Goal: Information Seeking & Learning: Learn about a topic

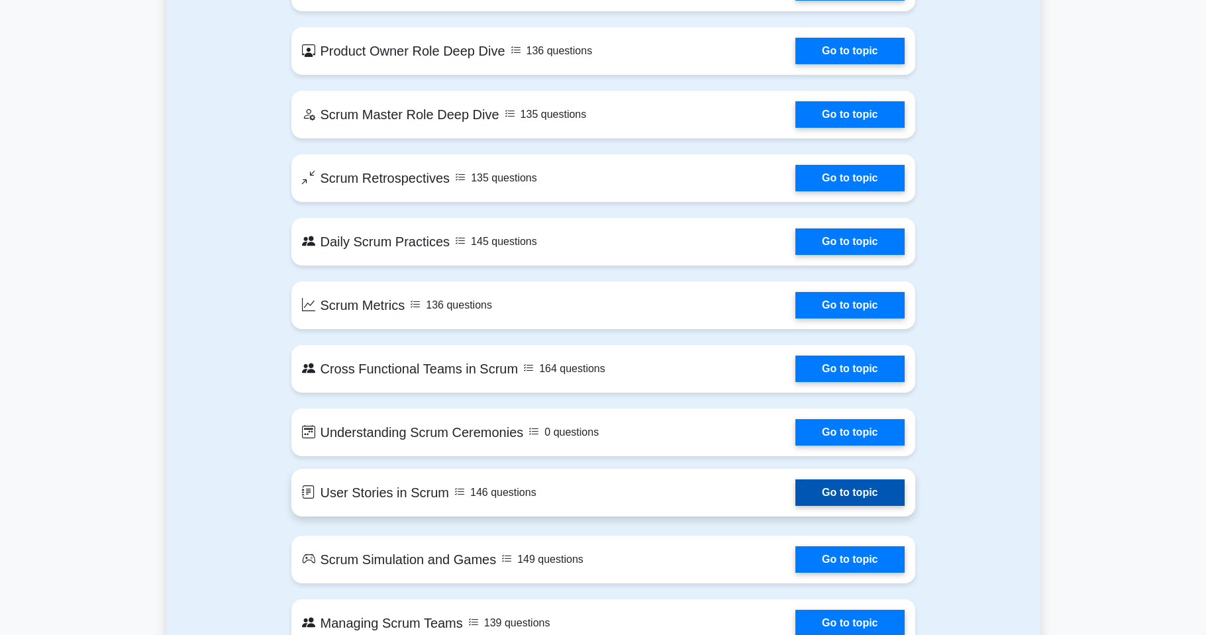
scroll to position [1501, 0]
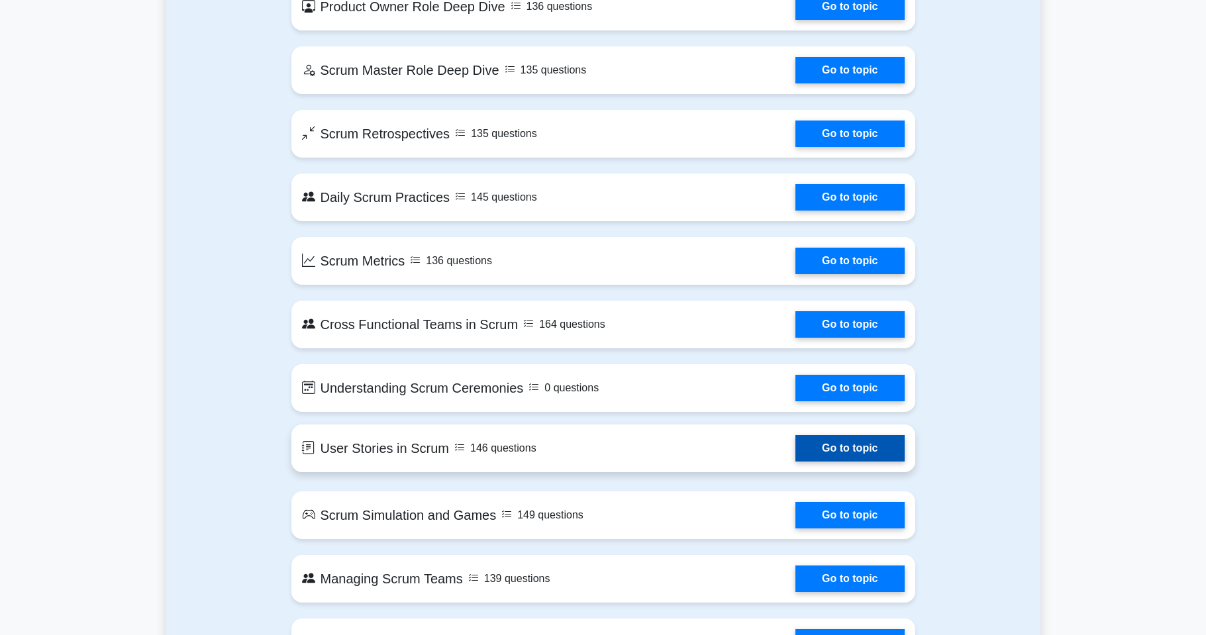
click at [881, 451] on link "Go to topic" at bounding box center [849, 448] width 109 height 26
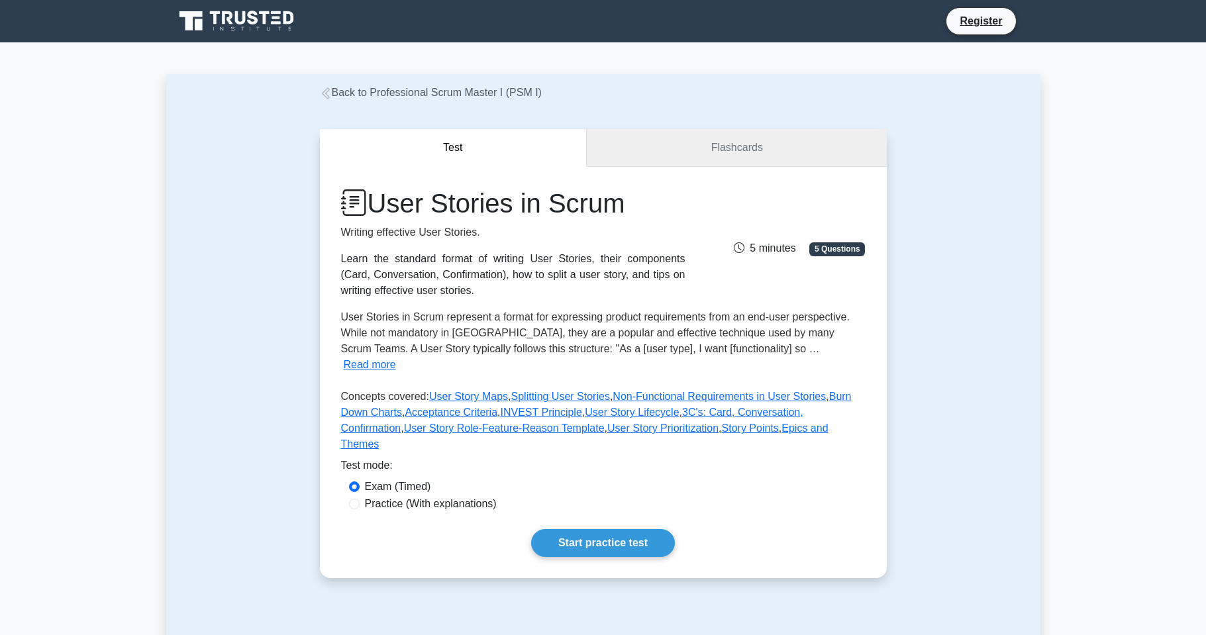
click at [714, 142] on link "Flashcards" at bounding box center [736, 148] width 299 height 38
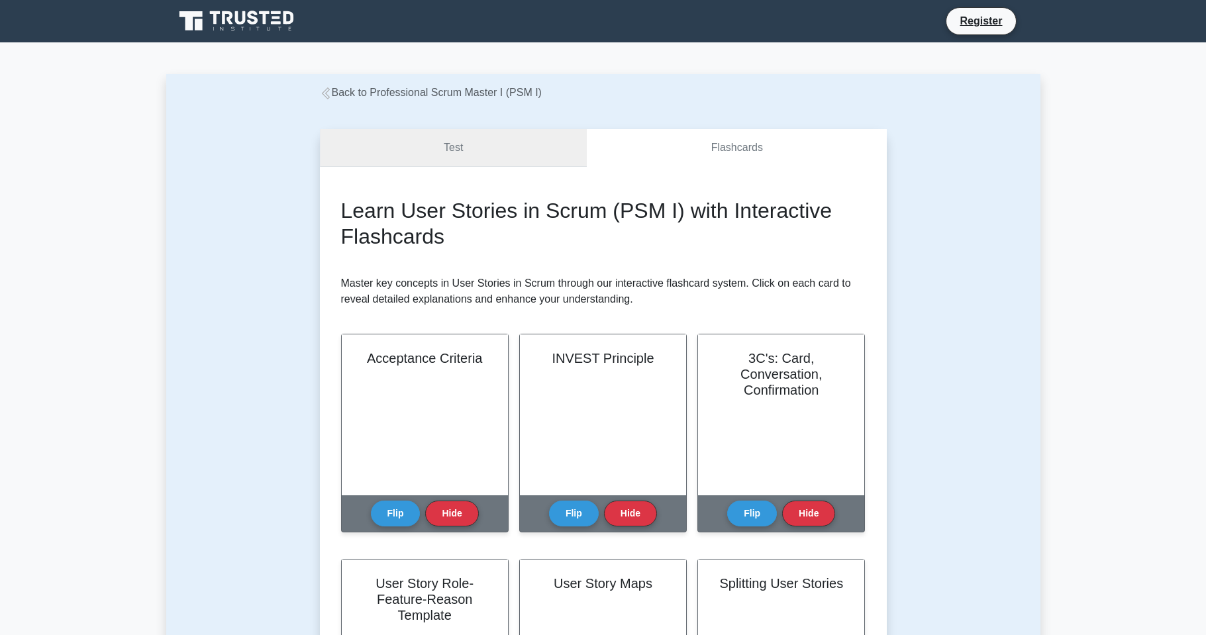
click at [506, 146] on link "Test" at bounding box center [453, 148] width 267 height 38
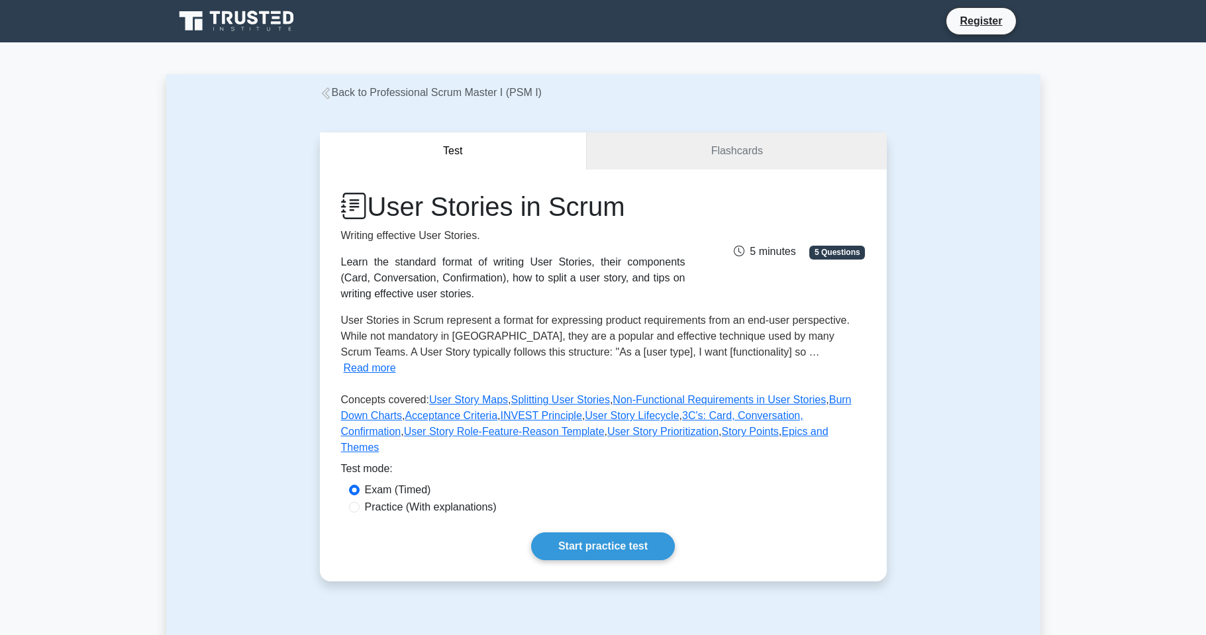
click at [332, 94] on link "Back to Professional Scrum Master I (PSM I)" at bounding box center [431, 92] width 222 height 11
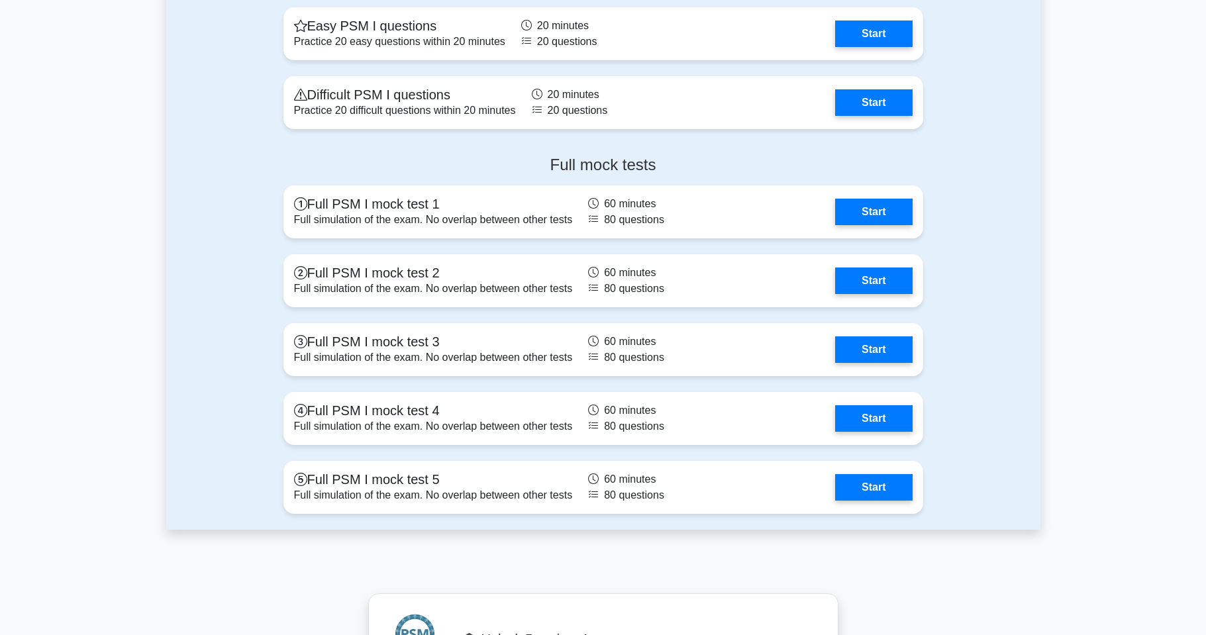
scroll to position [3122, 0]
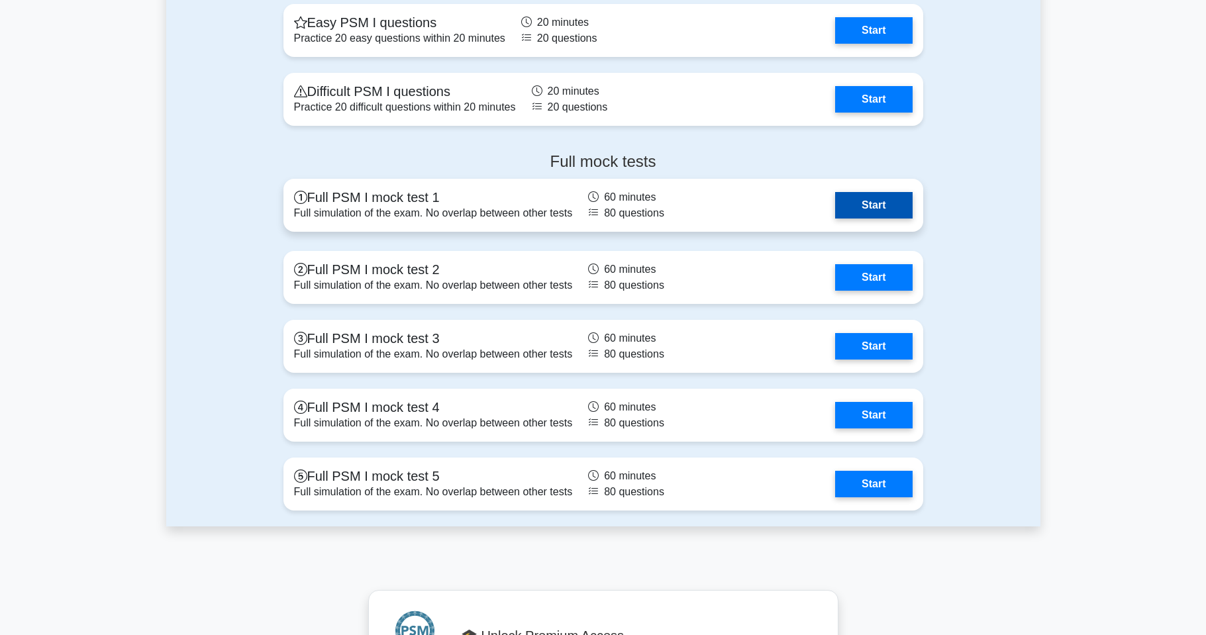
click at [863, 194] on link "Start" at bounding box center [873, 205] width 77 height 26
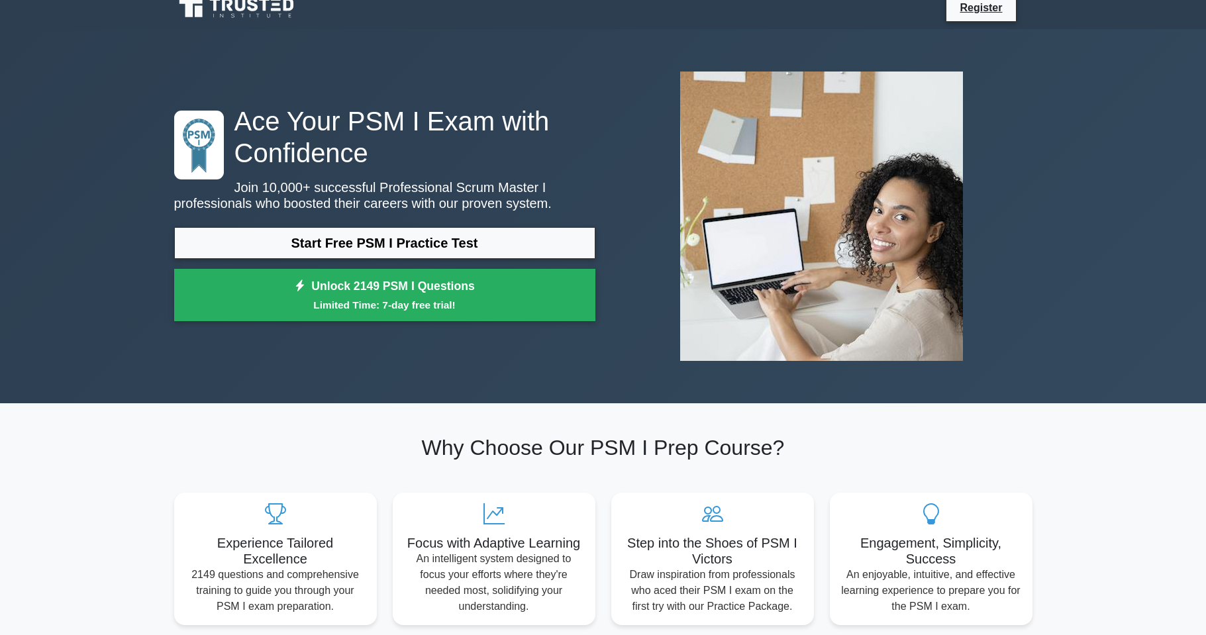
scroll to position [0, 0]
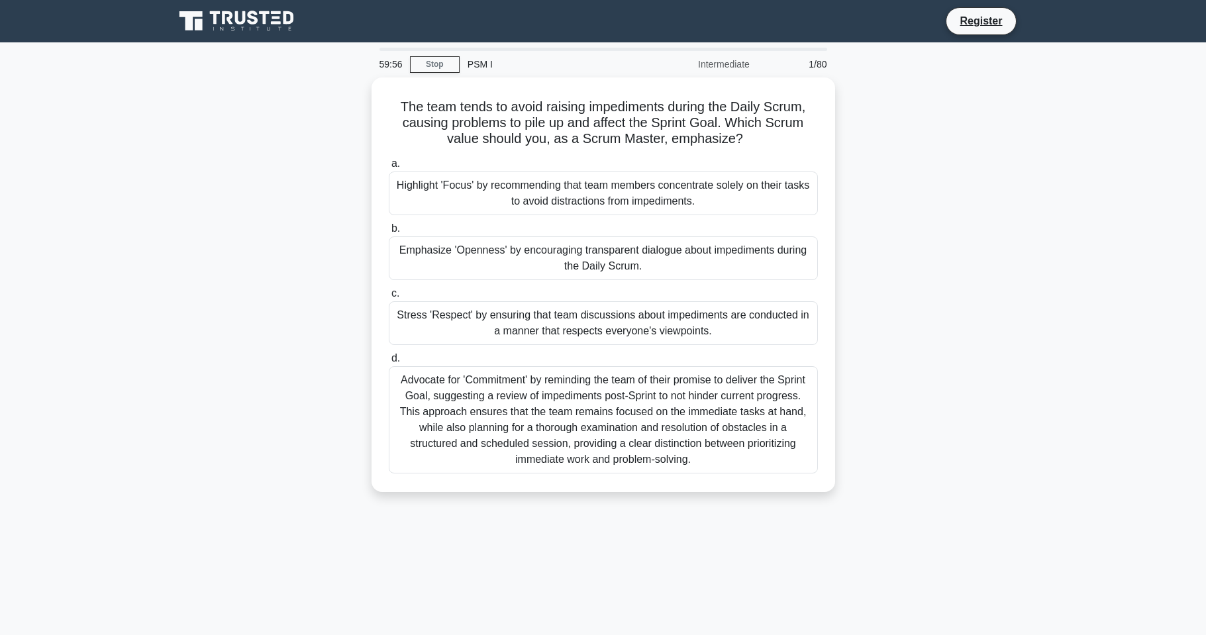
scroll to position [1, 0]
